Goal: Find specific page/section: Find specific page/section

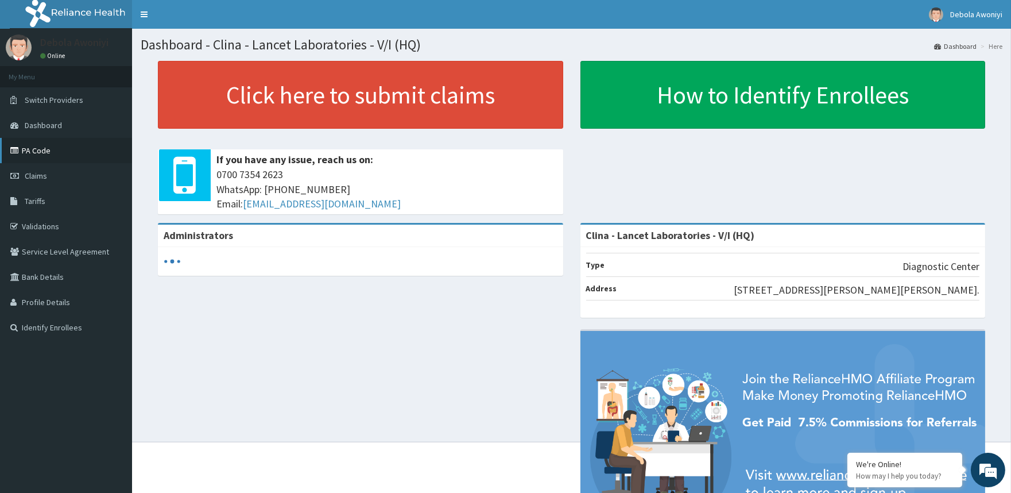
click at [44, 144] on link "PA Code" at bounding box center [66, 150] width 132 height 25
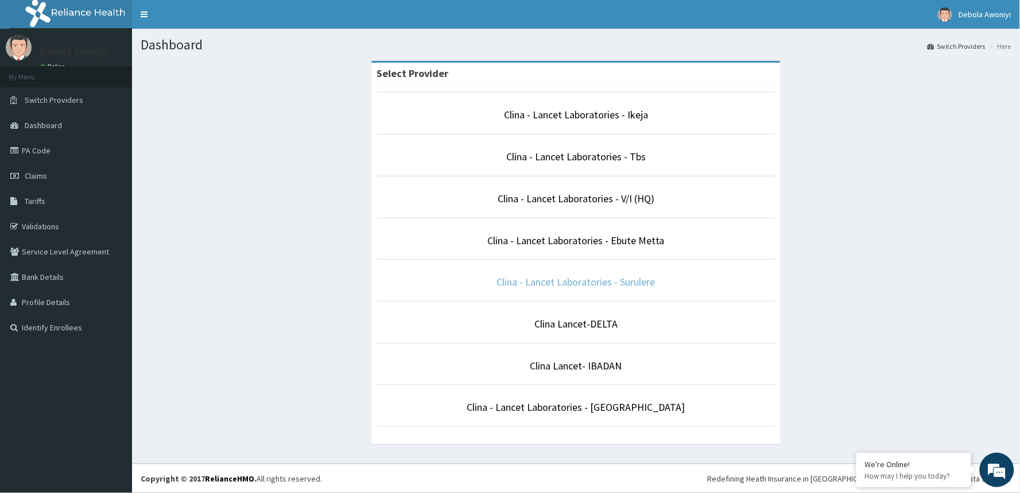
click at [589, 279] on link "Clina - Lancet Laboratories - Surulere" at bounding box center [576, 281] width 158 height 13
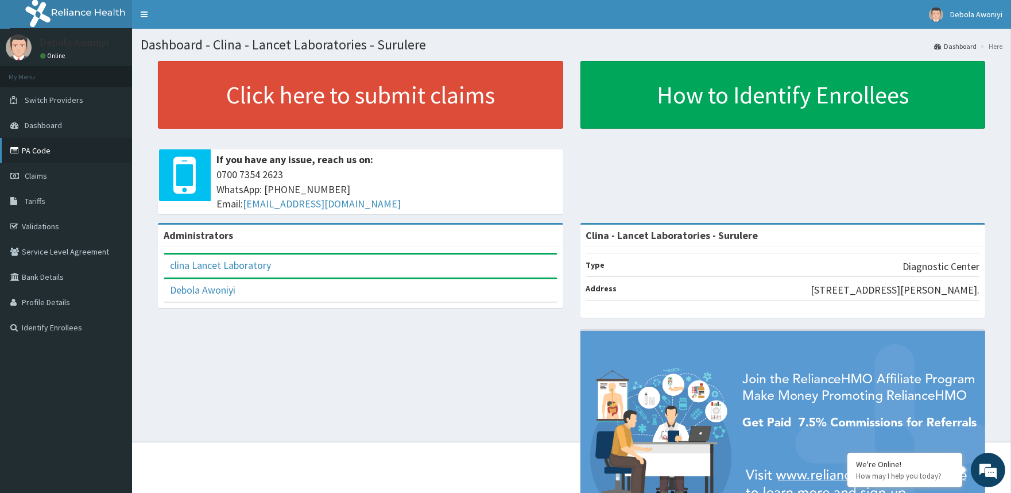
click at [53, 150] on link "PA Code" at bounding box center [66, 150] width 132 height 25
